Goal: Find specific page/section: Find specific page/section

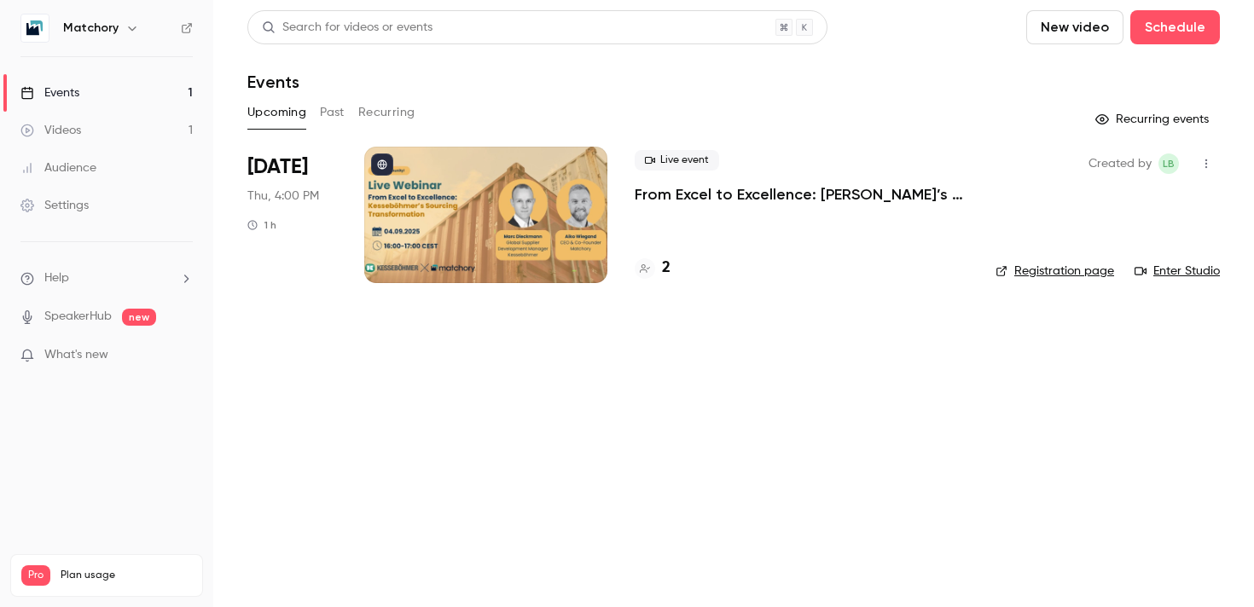
click at [479, 234] on div at bounding box center [485, 215] width 243 height 136
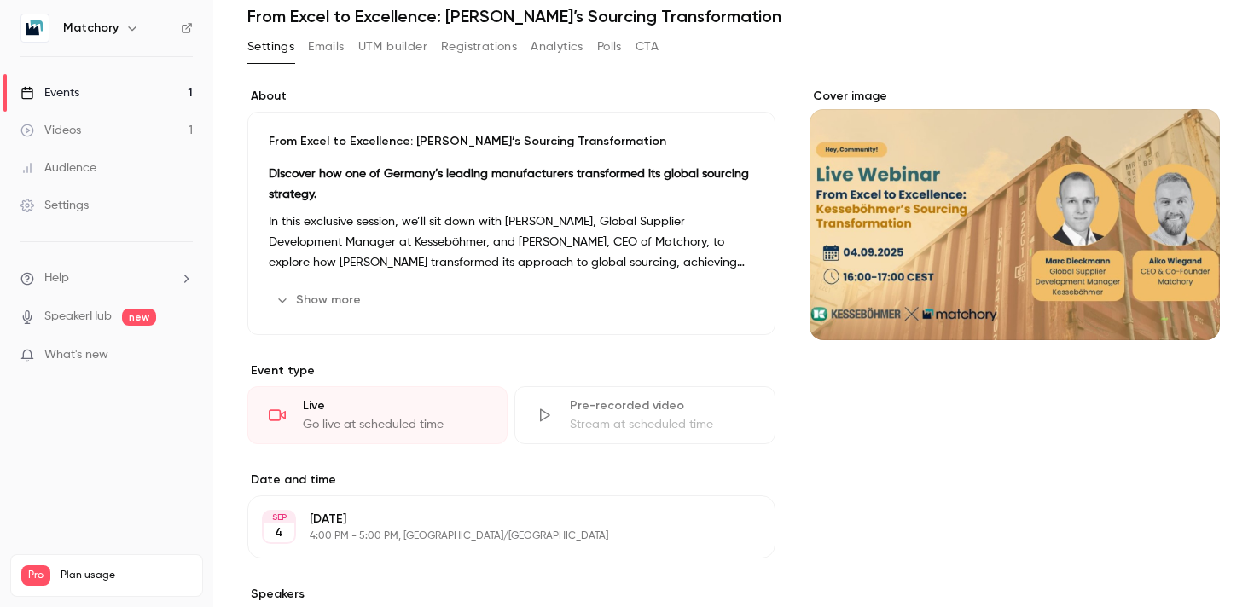
scroll to position [75, 0]
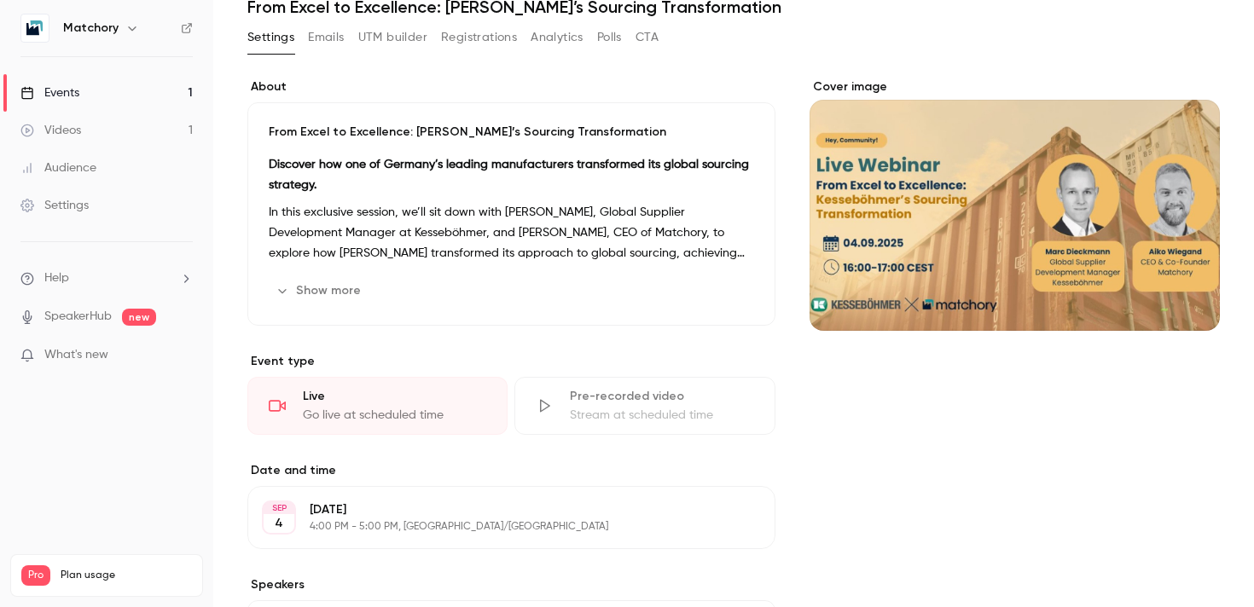
click at [394, 38] on button "UTM builder" at bounding box center [392, 37] width 69 height 27
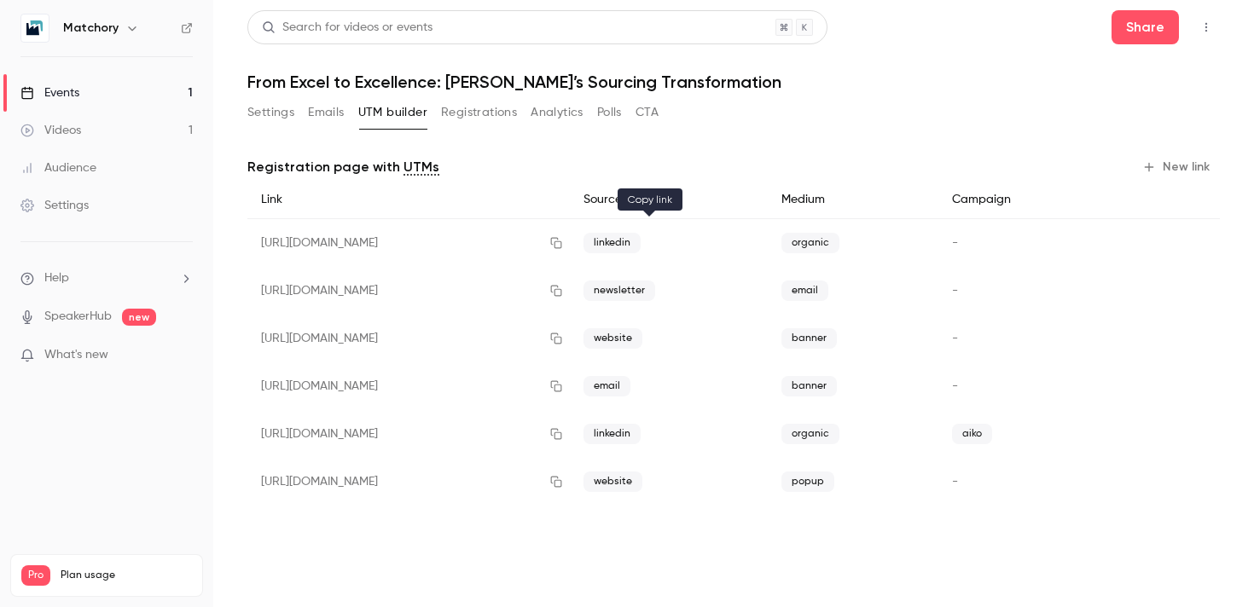
click at [570, 234] on button "button" at bounding box center [556, 242] width 27 height 27
